Goal: Task Accomplishment & Management: Complete application form

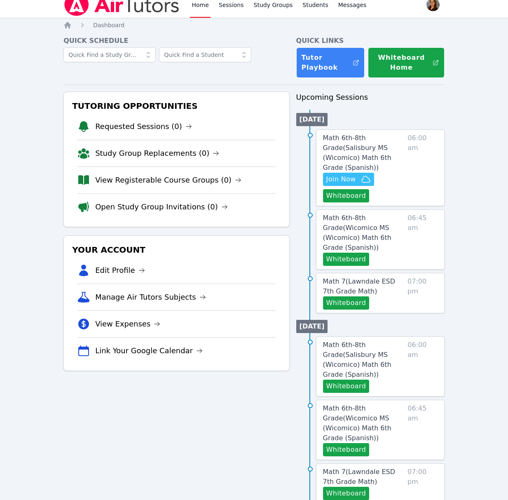
scroll to position [9, 0]
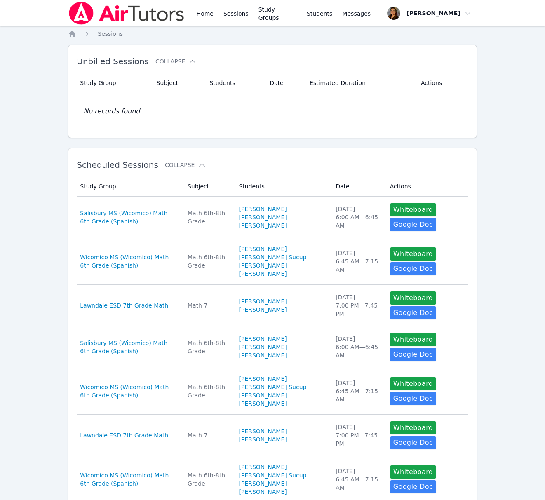
click at [243, 13] on link "Sessions" at bounding box center [236, 13] width 28 height 26
click at [242, 17] on link "Sessions" at bounding box center [236, 13] width 28 height 26
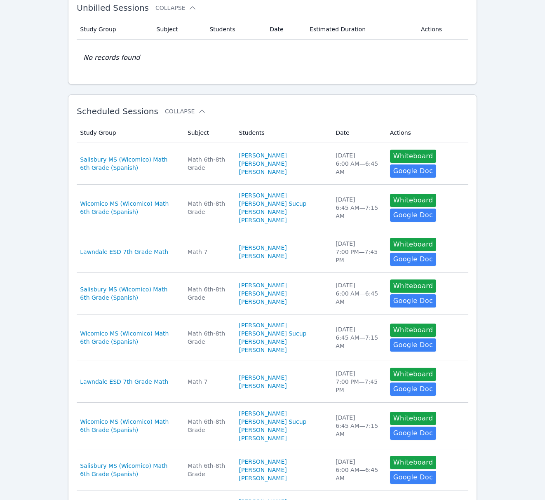
click at [242, 17] on div "Unbilled Sessions Collapse Study Group Subject Students Date Estimated Duration…" at bounding box center [272, 38] width 409 height 94
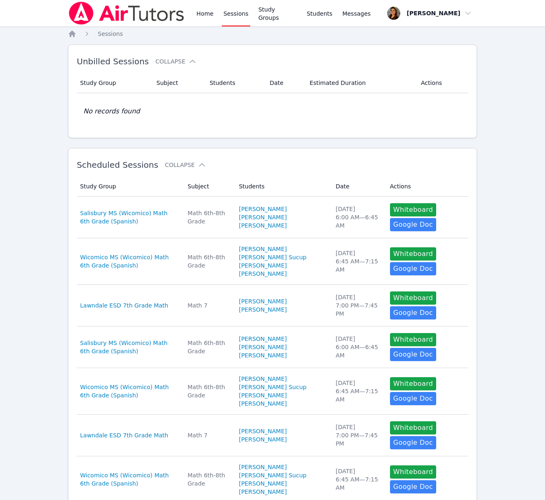
click at [232, 16] on link "Sessions" at bounding box center [236, 13] width 28 height 26
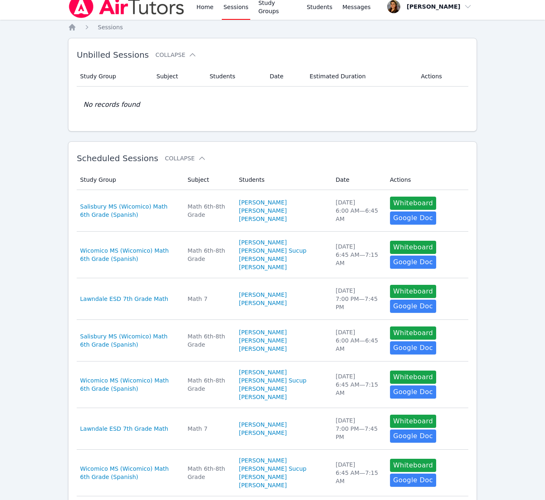
scroll to position [8, 0]
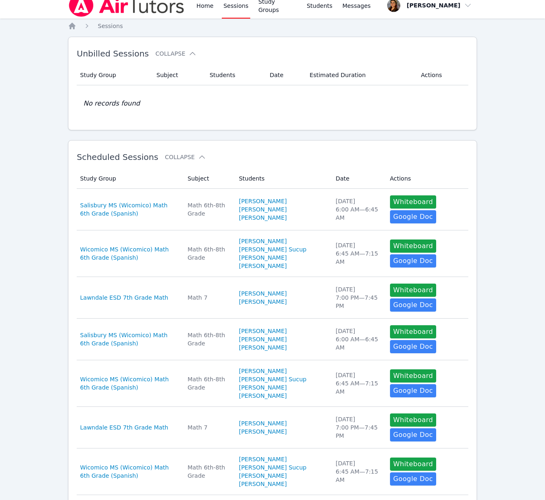
click at [232, 6] on link "Sessions" at bounding box center [236, 5] width 28 height 26
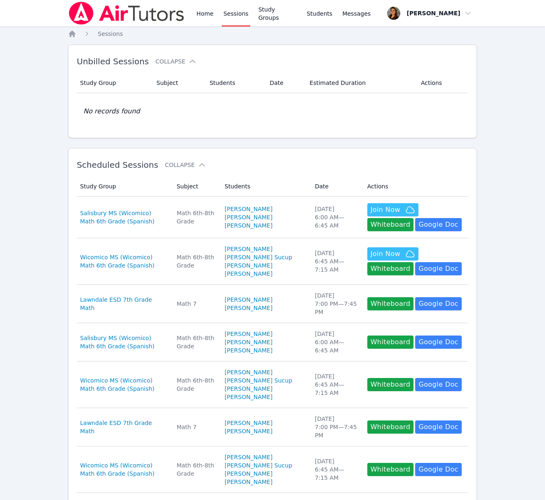
scroll to position [8, 0]
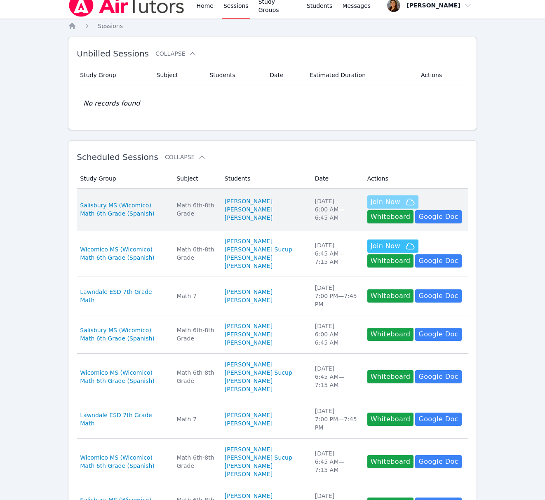
click at [380, 204] on span "Join Now" at bounding box center [385, 202] width 30 height 10
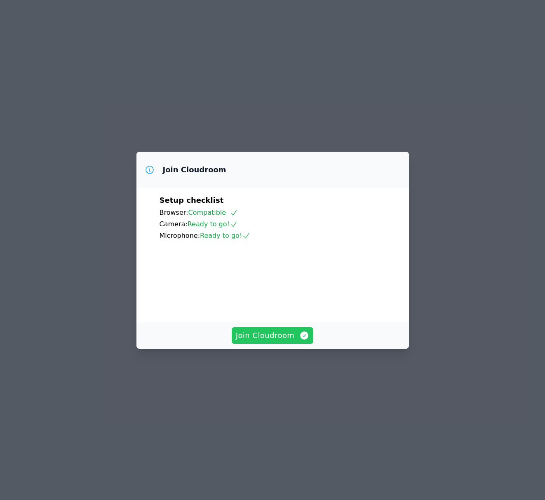
click at [271, 341] on span "Join Cloudroom" at bounding box center [273, 336] width 74 height 12
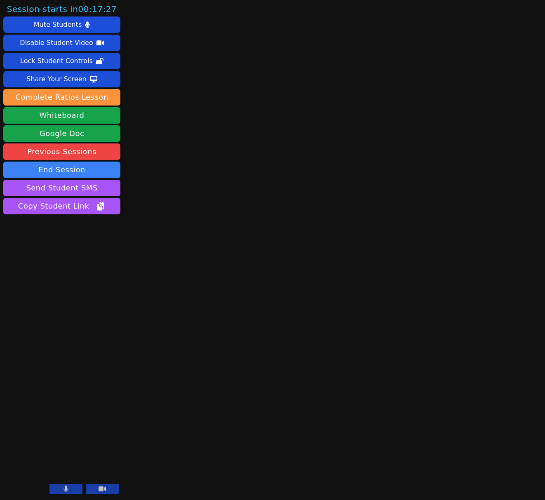
click at [103, 488] on icon at bounding box center [101, 488] width 7 height 5
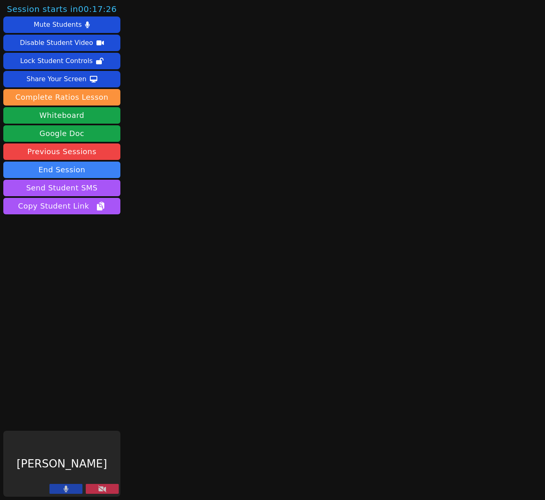
click at [63, 492] on icon at bounding box center [65, 488] width 5 height 7
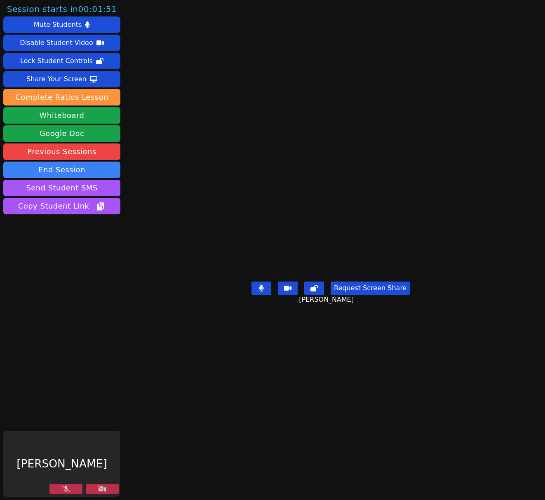
click at [102, 488] on icon at bounding box center [102, 488] width 8 height 7
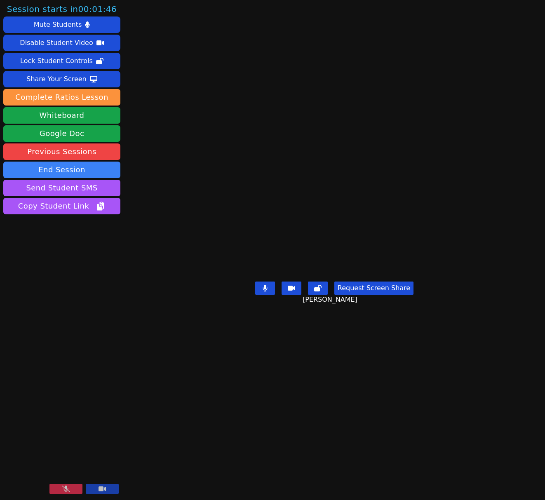
click at [68, 489] on icon at bounding box center [66, 488] width 8 height 7
click at [64, 114] on button "Whiteboard" at bounding box center [61, 115] width 117 height 16
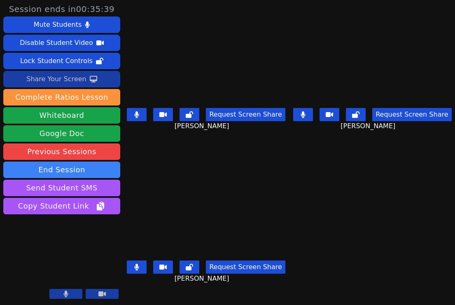
click at [74, 80] on div "Share Your Screen" at bounding box center [56, 79] width 60 height 13
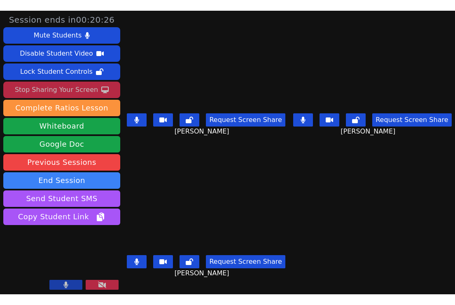
scroll to position [0, 0]
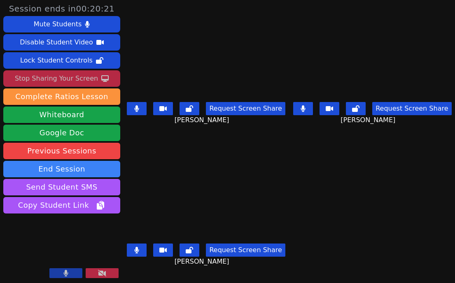
click at [69, 80] on div "Stop Sharing Your Screen" at bounding box center [56, 78] width 83 height 13
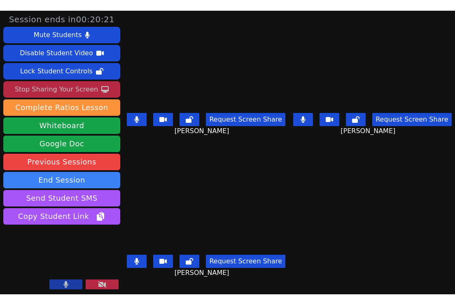
scroll to position [0, 0]
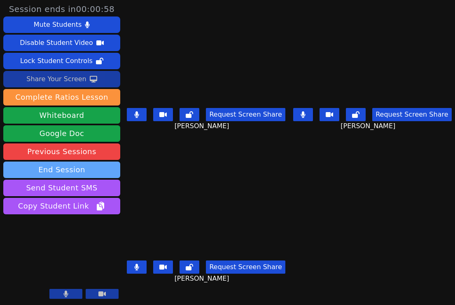
click at [56, 171] on button "End Session" at bounding box center [61, 169] width 117 height 16
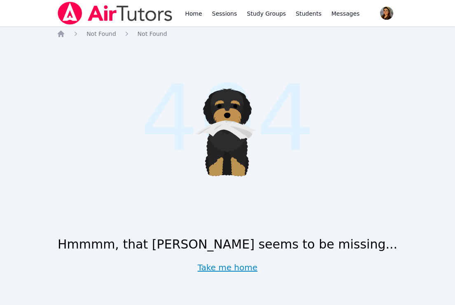
click at [237, 271] on link "Take me home" at bounding box center [228, 268] width 60 height 12
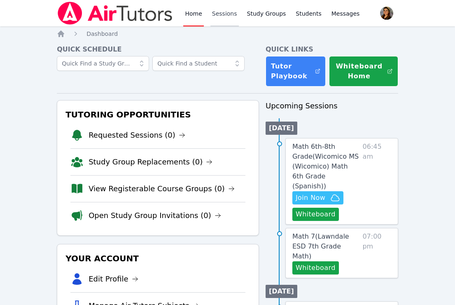
click at [227, 15] on link "Sessions" at bounding box center [225, 13] width 28 height 26
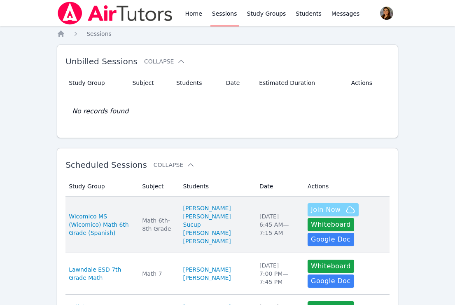
click at [321, 212] on span "Join Now" at bounding box center [326, 210] width 30 height 10
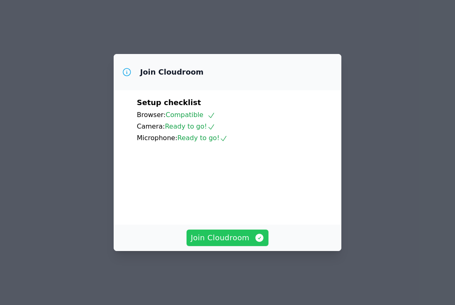
click at [244, 246] on button "Join Cloudroom" at bounding box center [228, 237] width 82 height 16
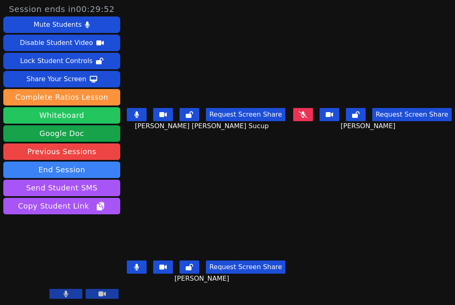
click at [64, 119] on button "Whiteboard" at bounding box center [61, 115] width 117 height 16
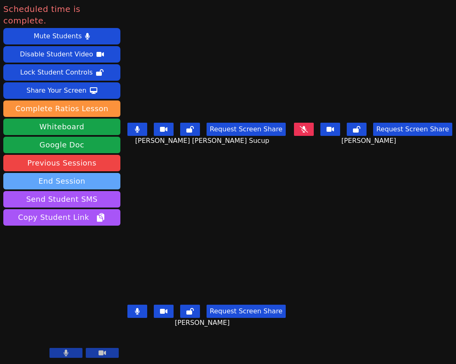
click at [66, 173] on button "End Session" at bounding box center [61, 181] width 117 height 16
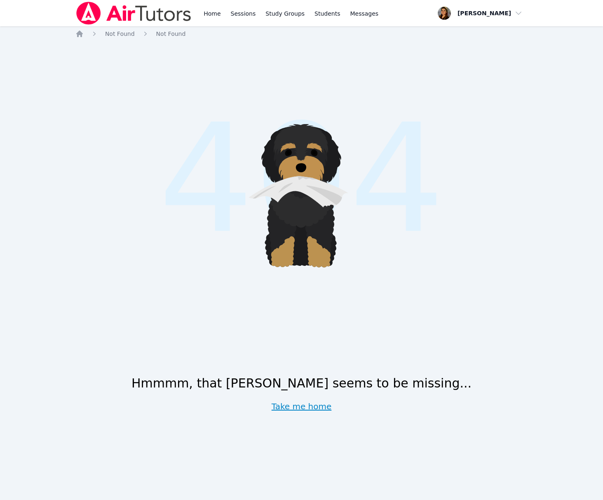
click at [311, 407] on link "Take me home" at bounding box center [301, 406] width 60 height 12
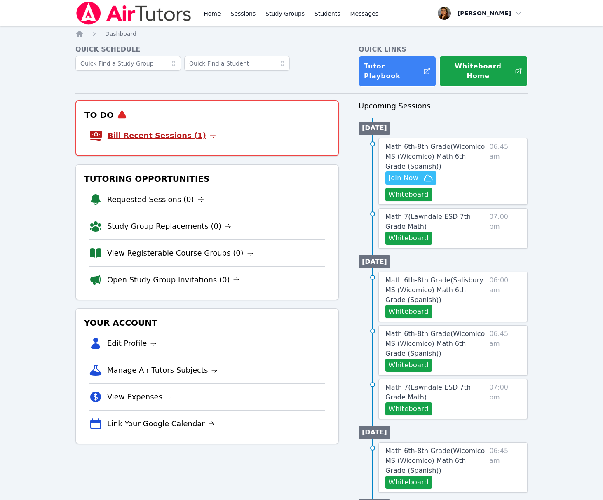
click at [168, 130] on link "Bill Recent Sessions (1)" at bounding box center [162, 136] width 108 height 12
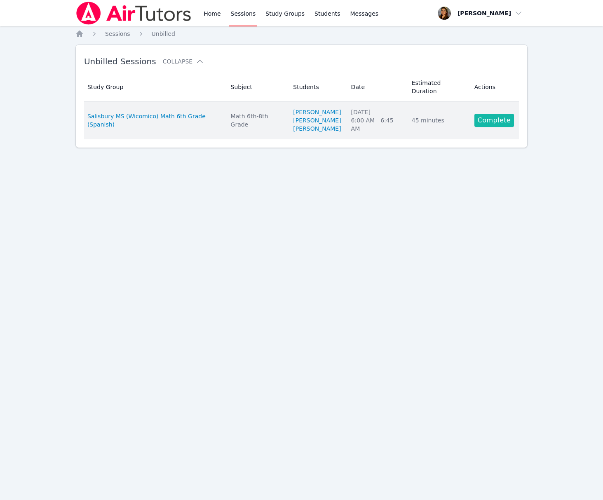
click at [495, 127] on link "Complete" at bounding box center [494, 120] width 40 height 13
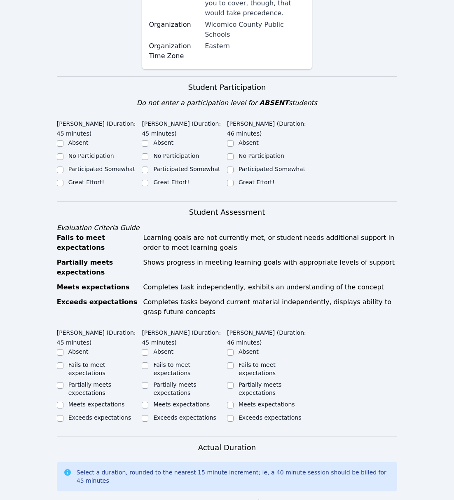
scroll to position [260, 0]
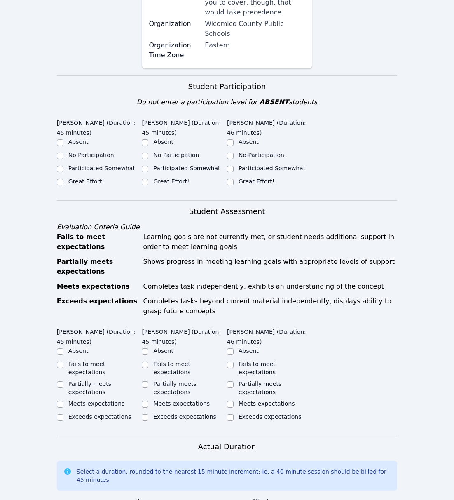
click at [81, 178] on label "Great Effort!" at bounding box center [86, 181] width 36 height 7
click at [63, 179] on input "Great Effort!" at bounding box center [60, 182] width 7 height 7
checkbox input "true"
click at [171, 178] on label "Great Effort!" at bounding box center [171, 181] width 36 height 7
click at [148, 179] on input "Great Effort!" at bounding box center [145, 182] width 7 height 7
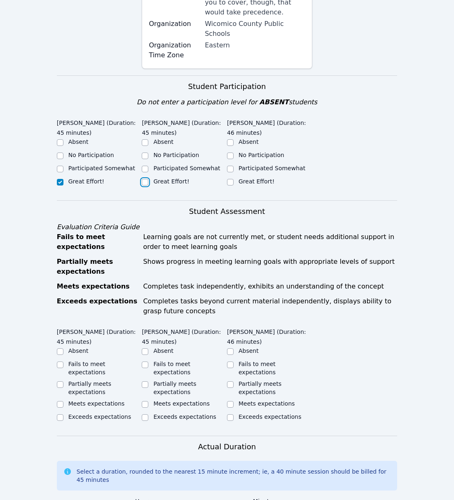
checkbox input "true"
click at [251, 178] on label "Great Effort!" at bounding box center [257, 181] width 36 height 7
click at [234, 179] on input "Great Effort!" at bounding box center [230, 182] width 7 height 7
checkbox input "true"
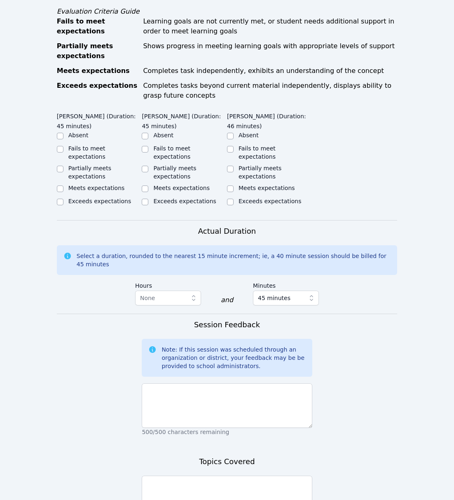
scroll to position [478, 0]
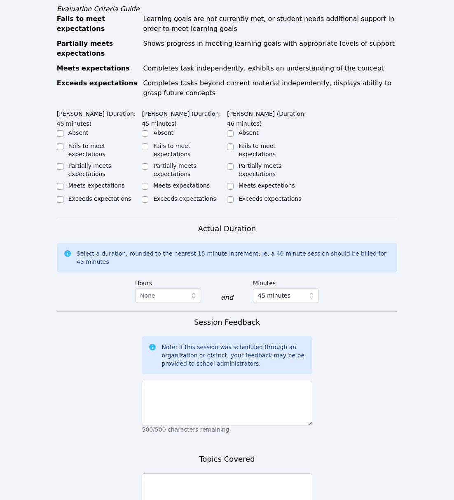
click at [94, 182] on label "Meets expectations" at bounding box center [96, 185] width 56 height 7
click at [63, 183] on input "Meets expectations" at bounding box center [60, 186] width 7 height 7
checkbox input "true"
click at [164, 182] on label "Meets expectations" at bounding box center [181, 185] width 56 height 7
click at [148, 183] on input "Meets expectations" at bounding box center [145, 186] width 7 height 7
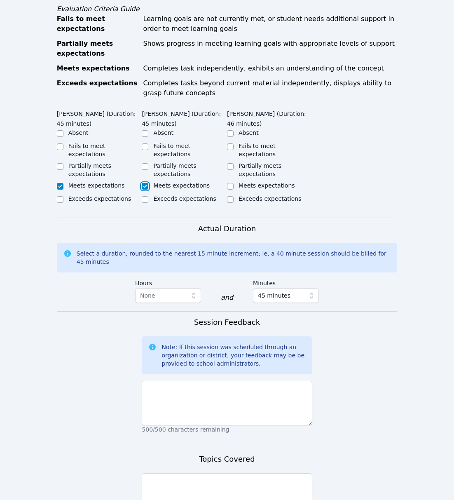
checkbox input "true"
click at [247, 182] on label "Meets expectations" at bounding box center [267, 185] width 56 height 7
click at [234, 183] on input "Meets expectations" at bounding box center [230, 186] width 7 height 7
checkbox input "true"
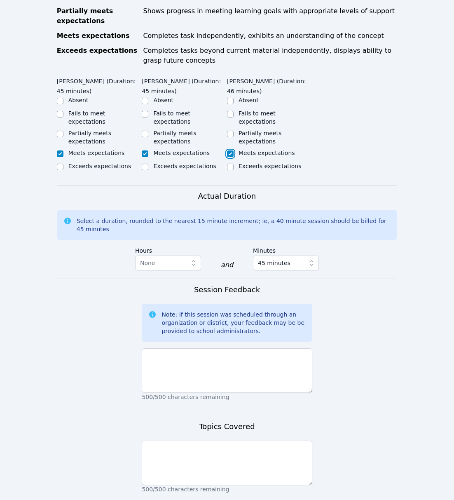
scroll to position [539, 0]
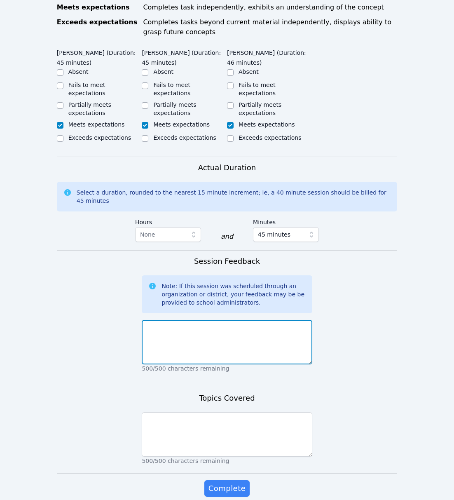
click at [231, 320] on textarea at bounding box center [227, 342] width 170 height 44
type textarea "Great effort from everyone. They didn't struggle at all."
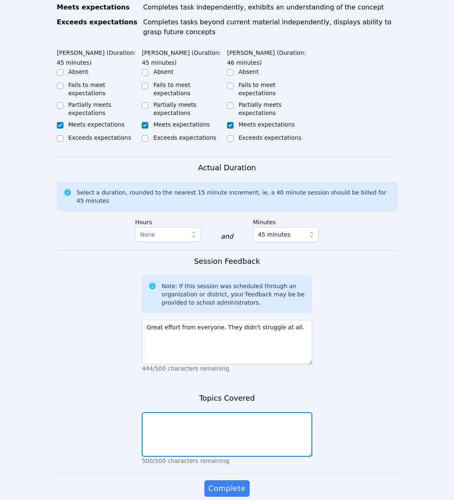
drag, startPoint x: 207, startPoint y: 404, endPoint x: 199, endPoint y: 402, distance: 8.0
click at [207, 412] on textarea at bounding box center [227, 434] width 170 height 44
type textarea "Nets and surface area"
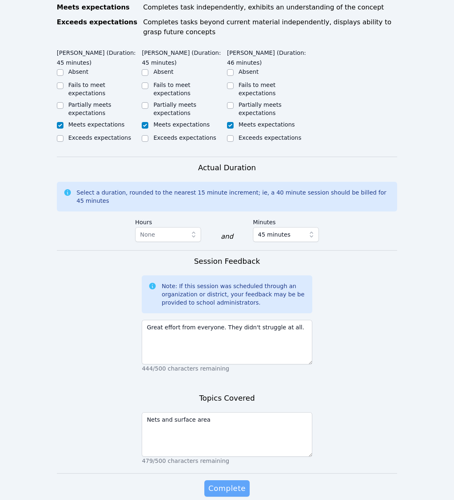
click at [223, 482] on span "Complete" at bounding box center [226, 488] width 37 height 12
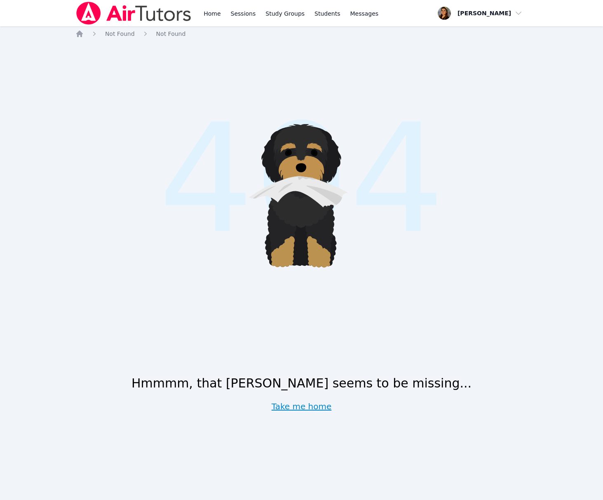
click at [301, 401] on link "Take me home" at bounding box center [301, 406] width 60 height 12
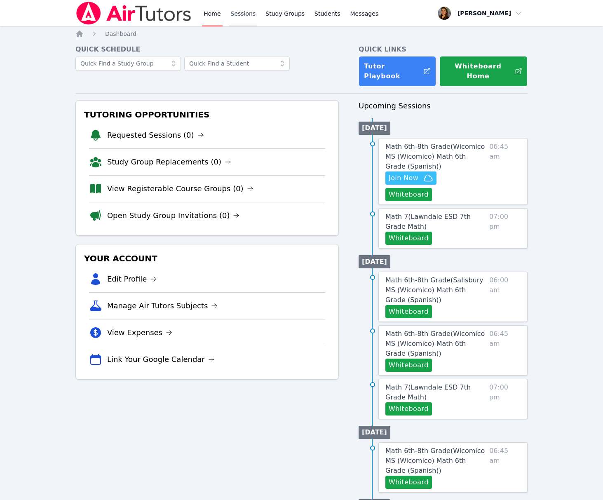
click at [248, 19] on link "Sessions" at bounding box center [243, 13] width 28 height 26
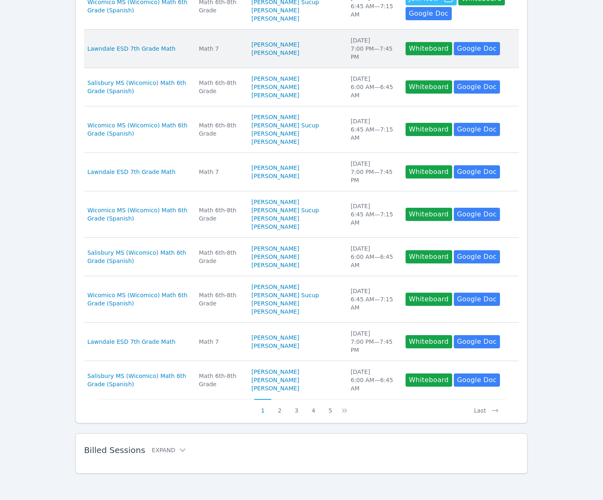
scroll to position [271, 0]
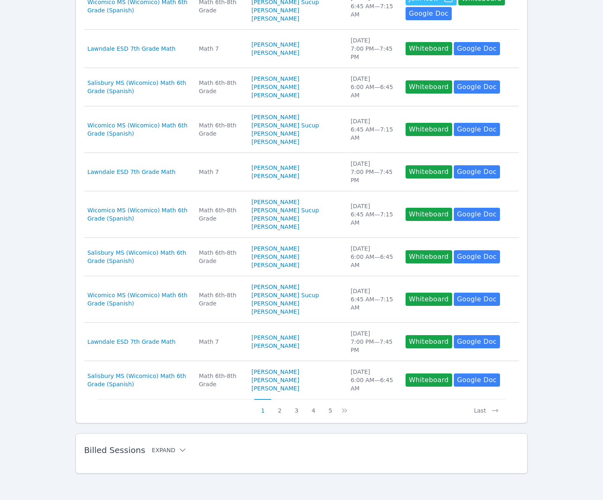
click at [171, 453] on button "Expand" at bounding box center [169, 450] width 35 height 8
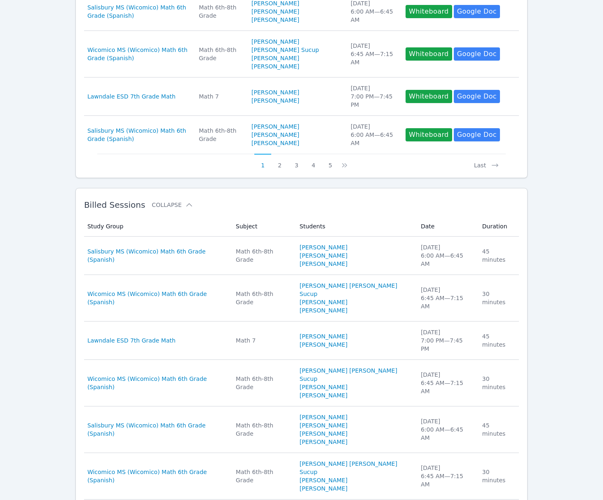
scroll to position [462, 0]
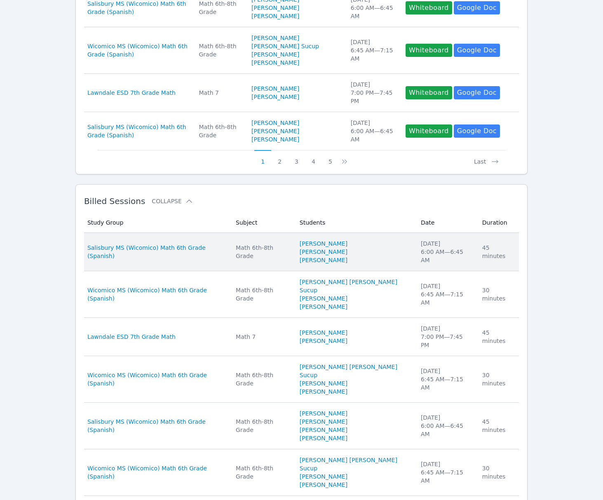
click at [271, 260] on div "Math 6th-8th Grade" at bounding box center [263, 251] width 54 height 16
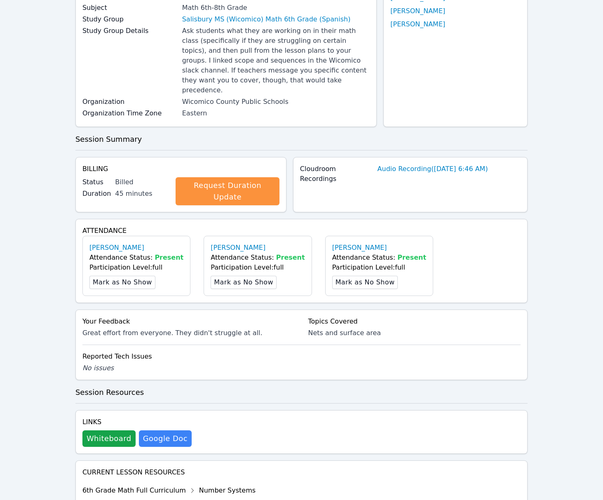
scroll to position [233, 0]
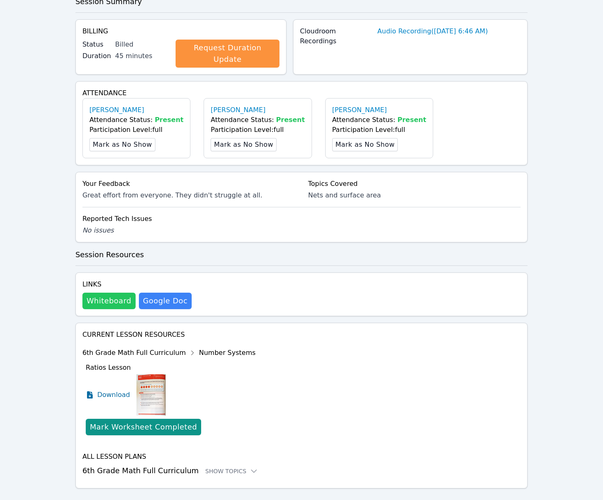
click at [116, 292] on button "Whiteboard" at bounding box center [108, 300] width 53 height 16
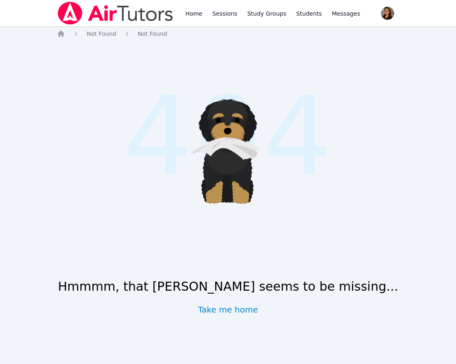
click at [237, 313] on link "Take me home" at bounding box center [228, 310] width 60 height 12
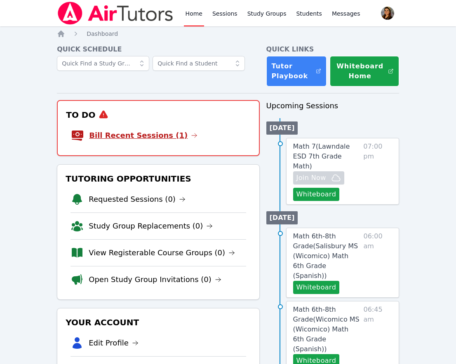
scroll to position [2, 0]
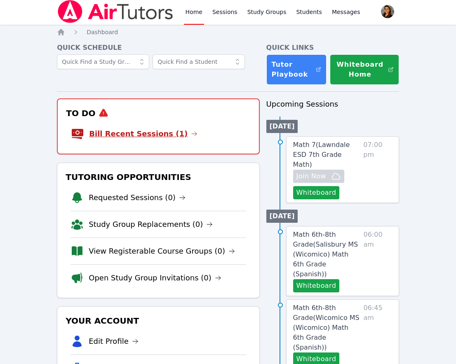
click at [158, 136] on link "Bill Recent Sessions (1)" at bounding box center [143, 134] width 108 height 12
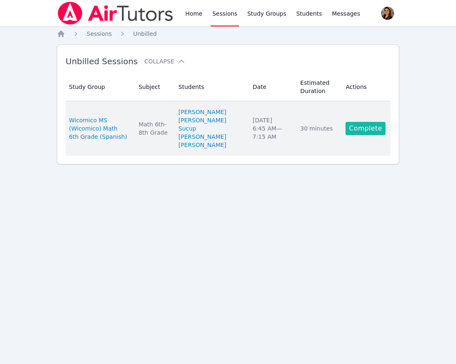
click at [351, 133] on link "Complete" at bounding box center [365, 128] width 40 height 13
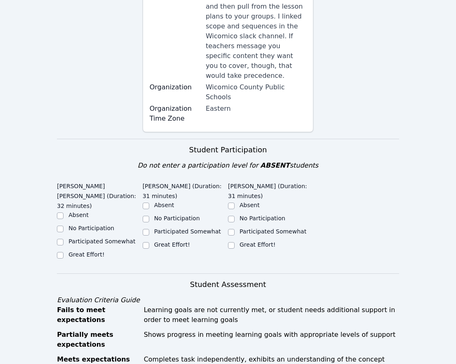
scroll to position [196, 0]
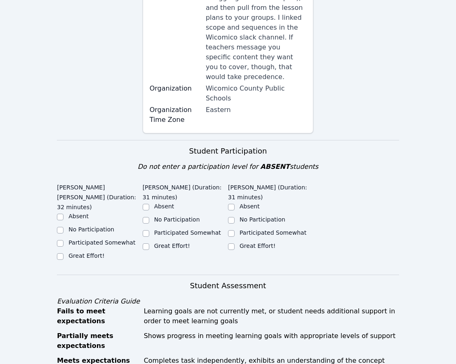
click at [81, 253] on label "Great Effort!" at bounding box center [86, 256] width 36 height 7
click at [63, 253] on input "Great Effort!" at bounding box center [60, 256] width 7 height 7
checkbox input "true"
click at [182, 229] on label "Participated Somewhat" at bounding box center [187, 232] width 67 height 7
click at [149, 230] on input "Participated Somewhat" at bounding box center [146, 233] width 7 height 7
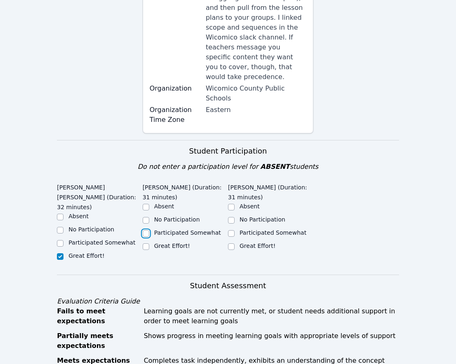
checkbox input "true"
click at [267, 243] on label "Great Effort!" at bounding box center [257, 246] width 36 height 7
click at [234, 243] on input "Great Effort!" at bounding box center [231, 246] width 7 height 7
checkbox input "true"
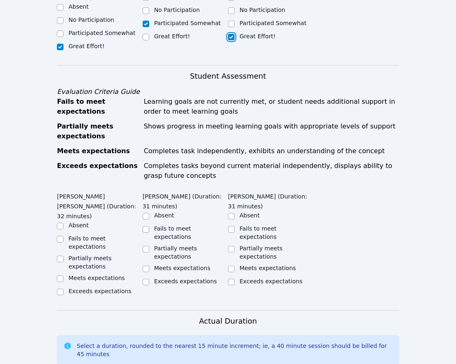
scroll to position [409, 0]
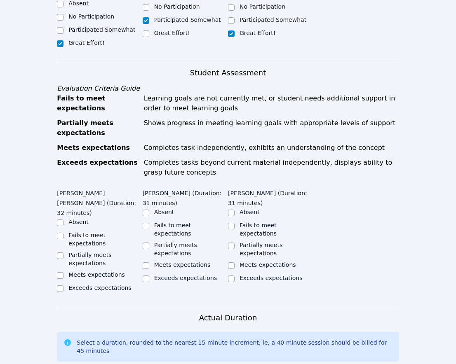
click at [90, 271] on label "Meets expectations" at bounding box center [96, 274] width 56 height 7
click at [63, 272] on input "Meets expectations" at bounding box center [60, 275] width 7 height 7
checkbox input "true"
click at [173, 242] on label "Partially meets expectations" at bounding box center [175, 249] width 43 height 15
click at [149, 243] on input "Partially meets expectations" at bounding box center [146, 246] width 7 height 7
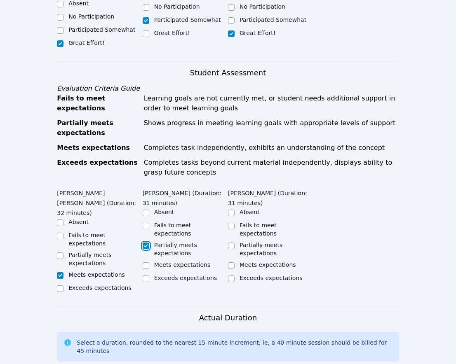
checkbox input "true"
click at [263, 262] on label "Meets expectations" at bounding box center [267, 265] width 56 height 7
click at [234, 262] on input "Meets expectations" at bounding box center [231, 265] width 7 height 7
checkbox input "true"
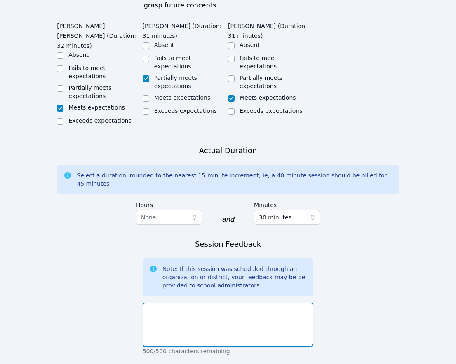
scroll to position [577, 0]
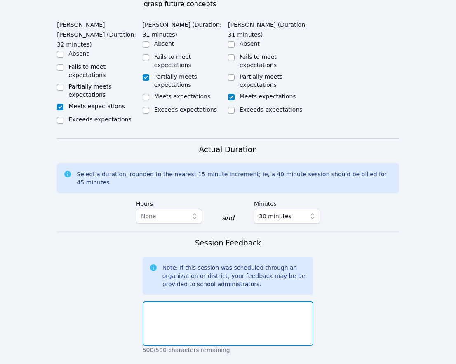
click at [261, 302] on textarea at bounding box center [228, 324] width 171 height 44
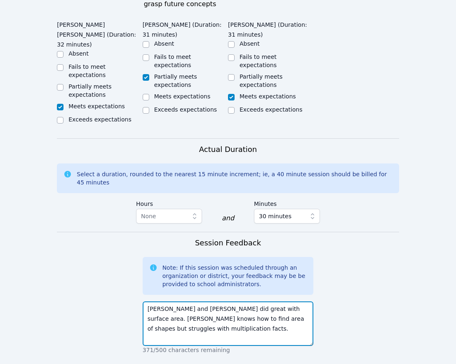
scroll to position [596, 0]
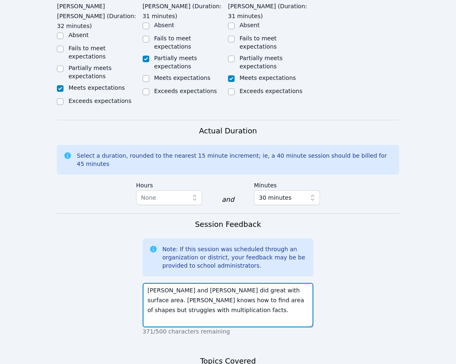
type textarea "[PERSON_NAME] and [PERSON_NAME] did great with surface area. [PERSON_NAME] know…"
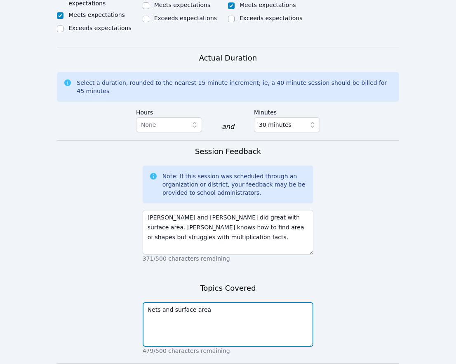
scroll to position [675, 0]
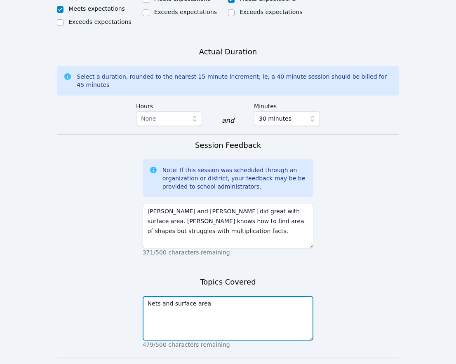
type textarea "Nets and surface area"
